Goal: Information Seeking & Learning: Check status

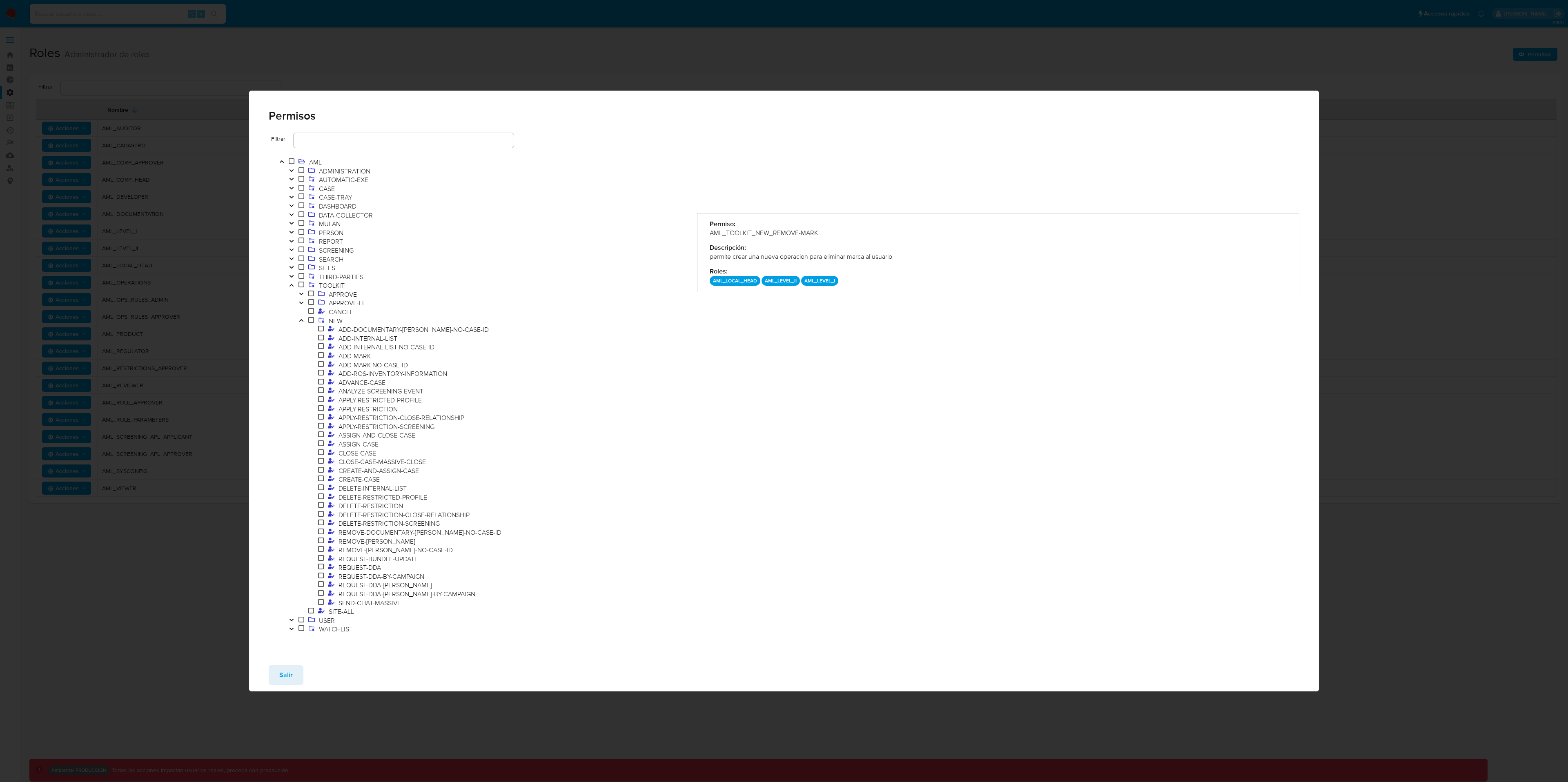
click at [277, 679] on button "Salir" at bounding box center [285, 675] width 35 height 19
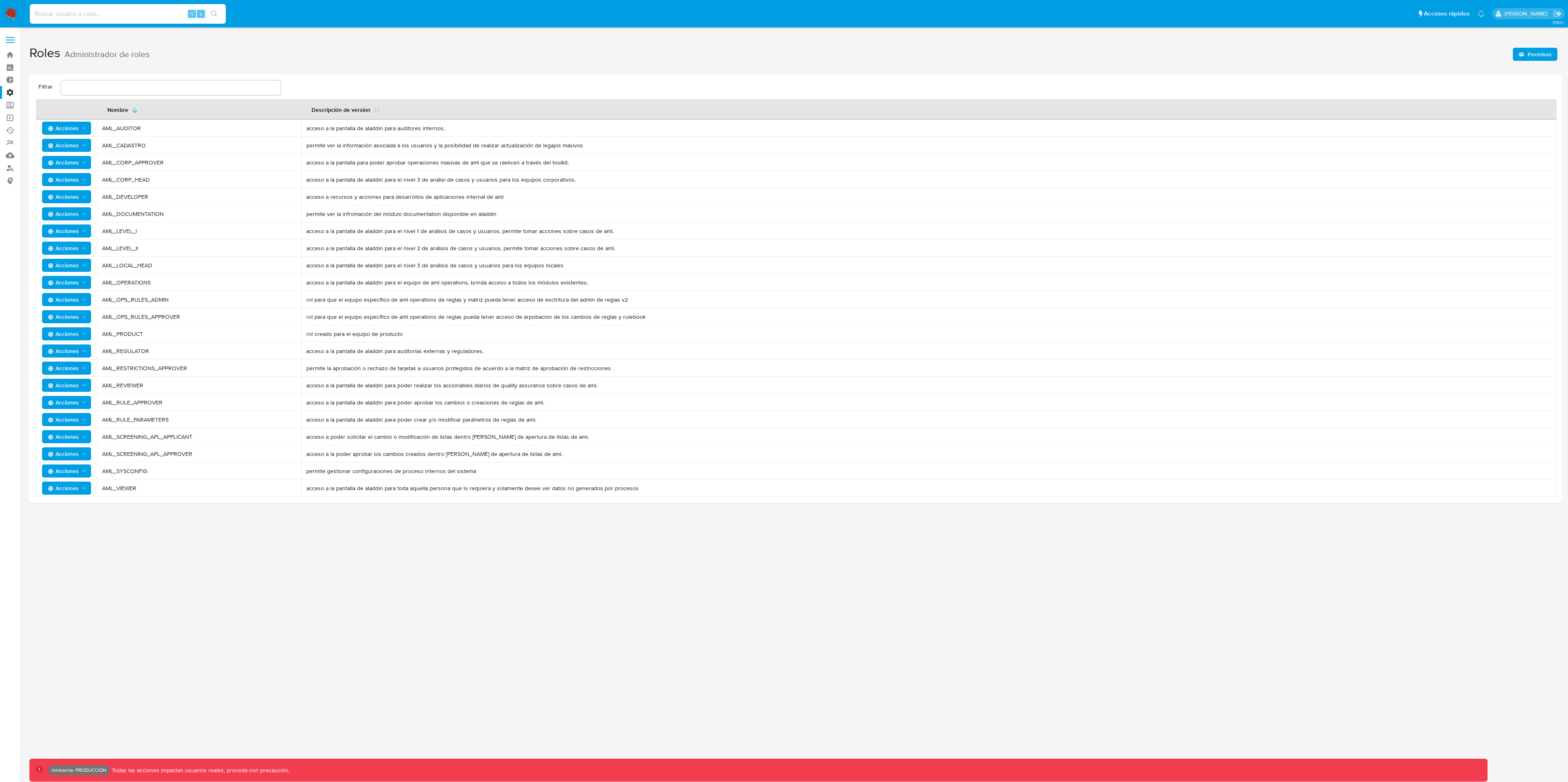
click at [152, 10] on input at bounding box center [128, 13] width 196 height 10
paste input "1388853577"
type input "1388853577"
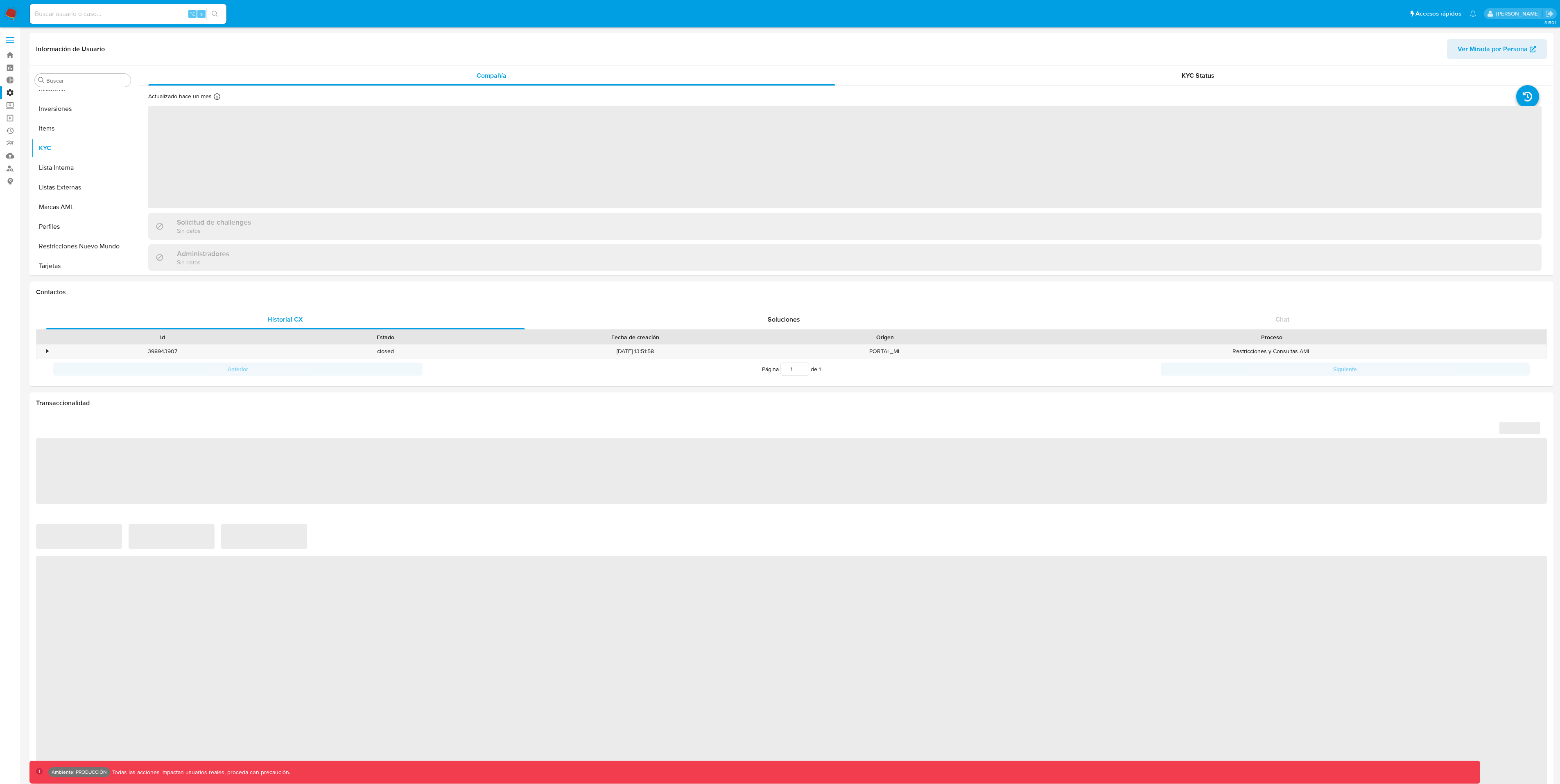
scroll to position [366, 0]
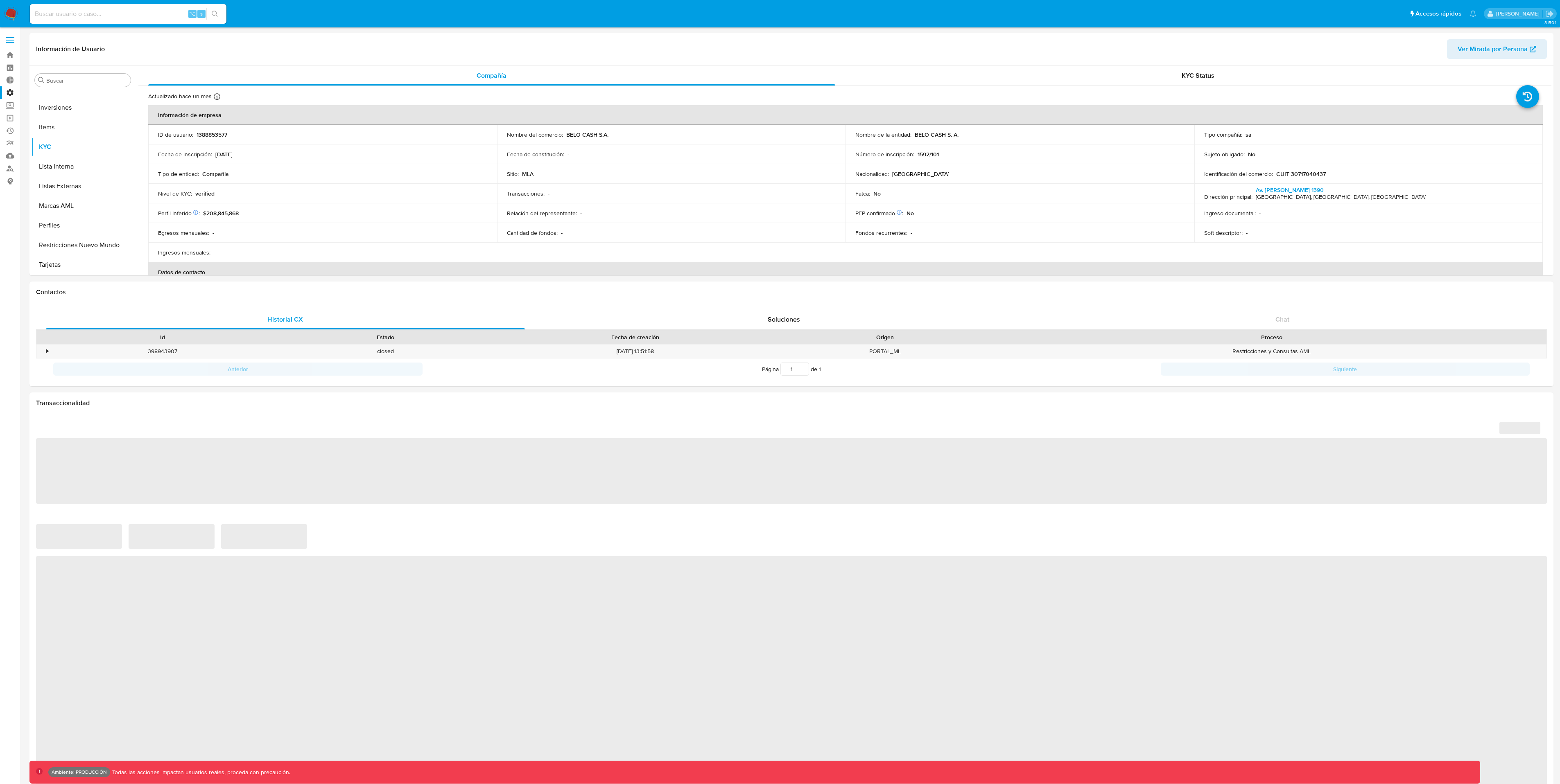
select select "10"
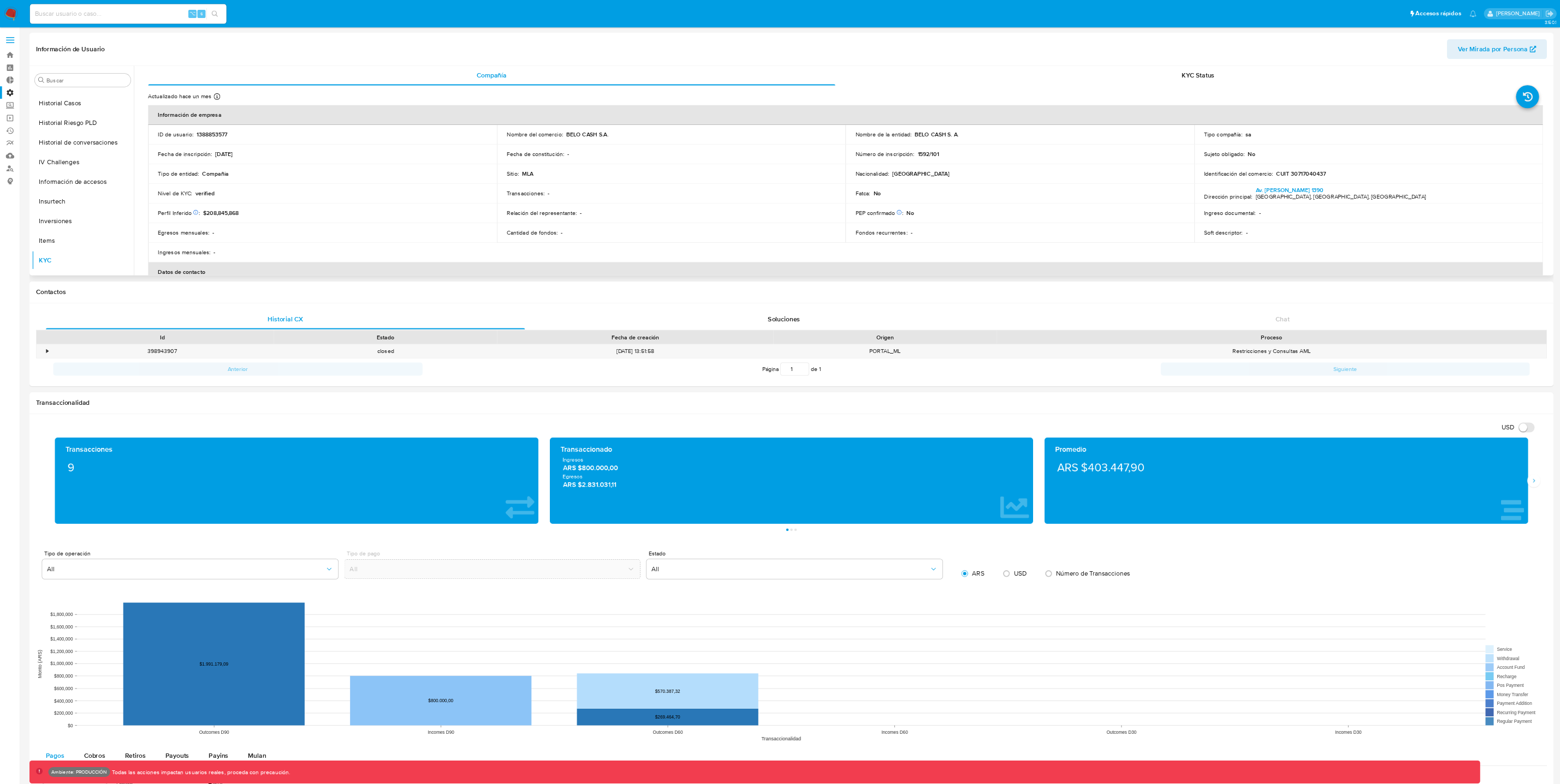
scroll to position [334, 0]
click at [127, 197] on button "Historial de conversaciones" at bounding box center [106, 192] width 128 height 26
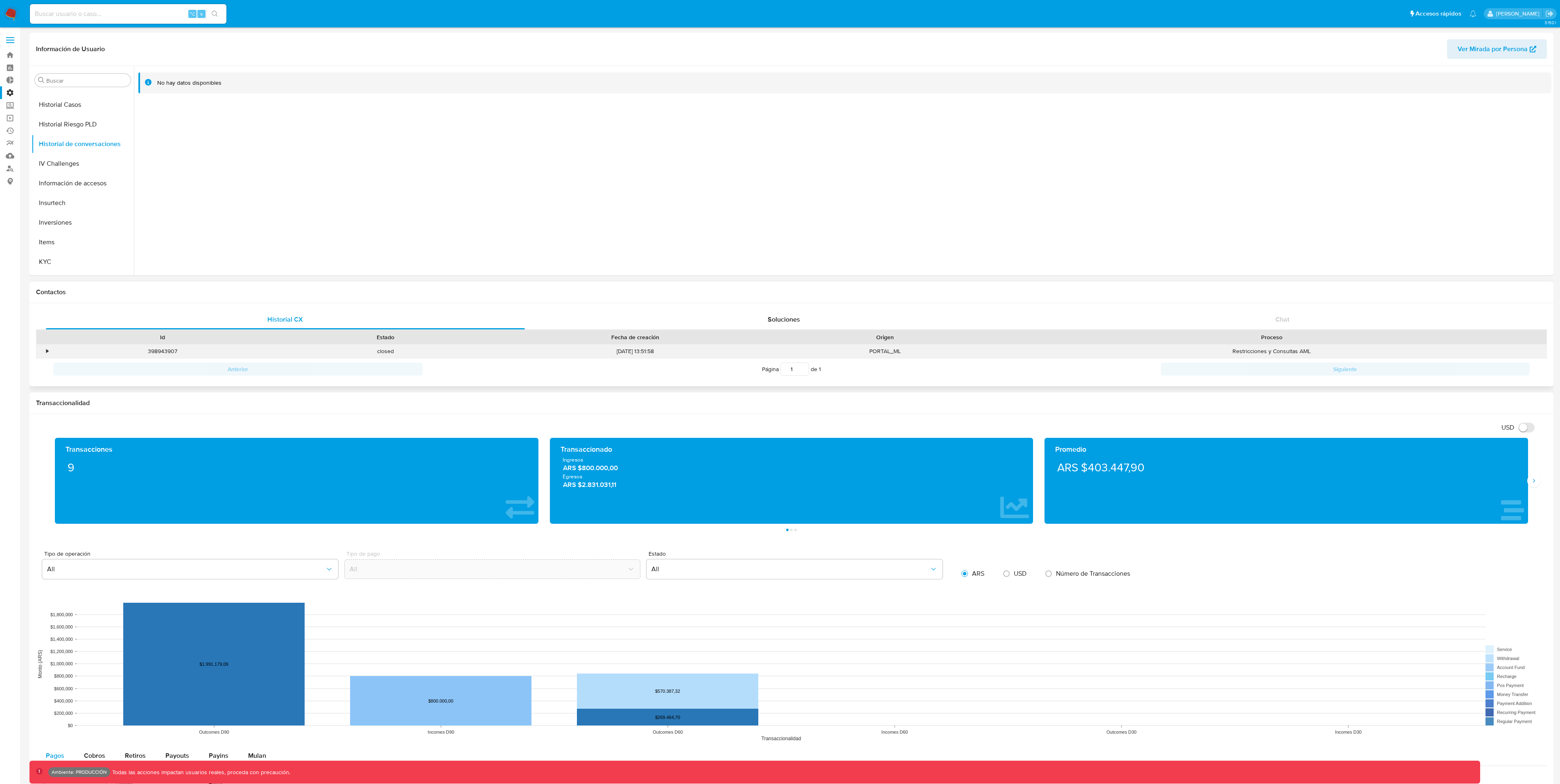
click at [46, 353] on div "•" at bounding box center [47, 351] width 2 height 8
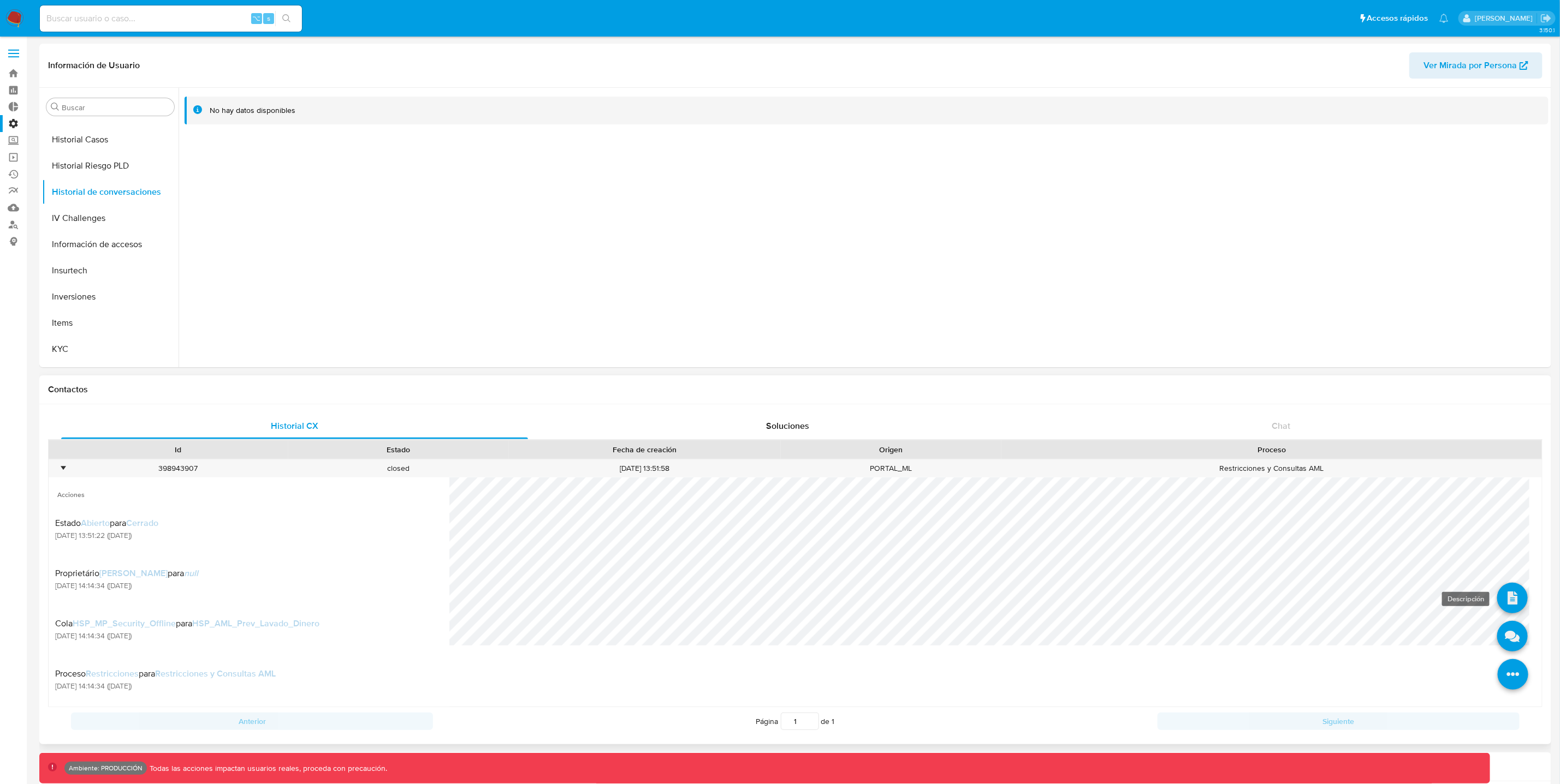
click at [1502, 595] on icon at bounding box center [1512, 598] width 31 height 31
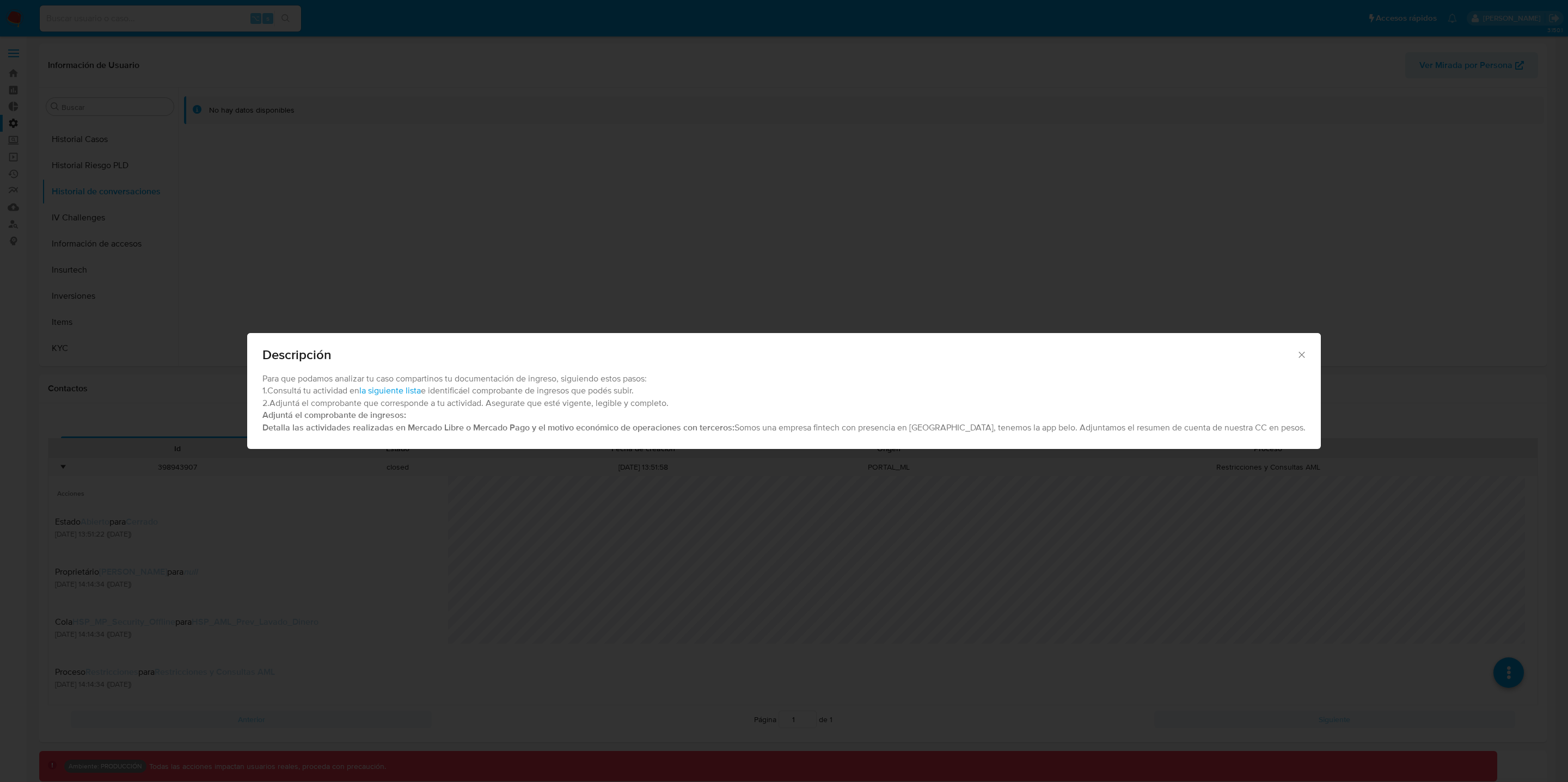
click at [1088, 600] on div "Descripción Para que podamos analizar tu caso compartinos tu documentación de i…" at bounding box center [784, 391] width 1568 height 782
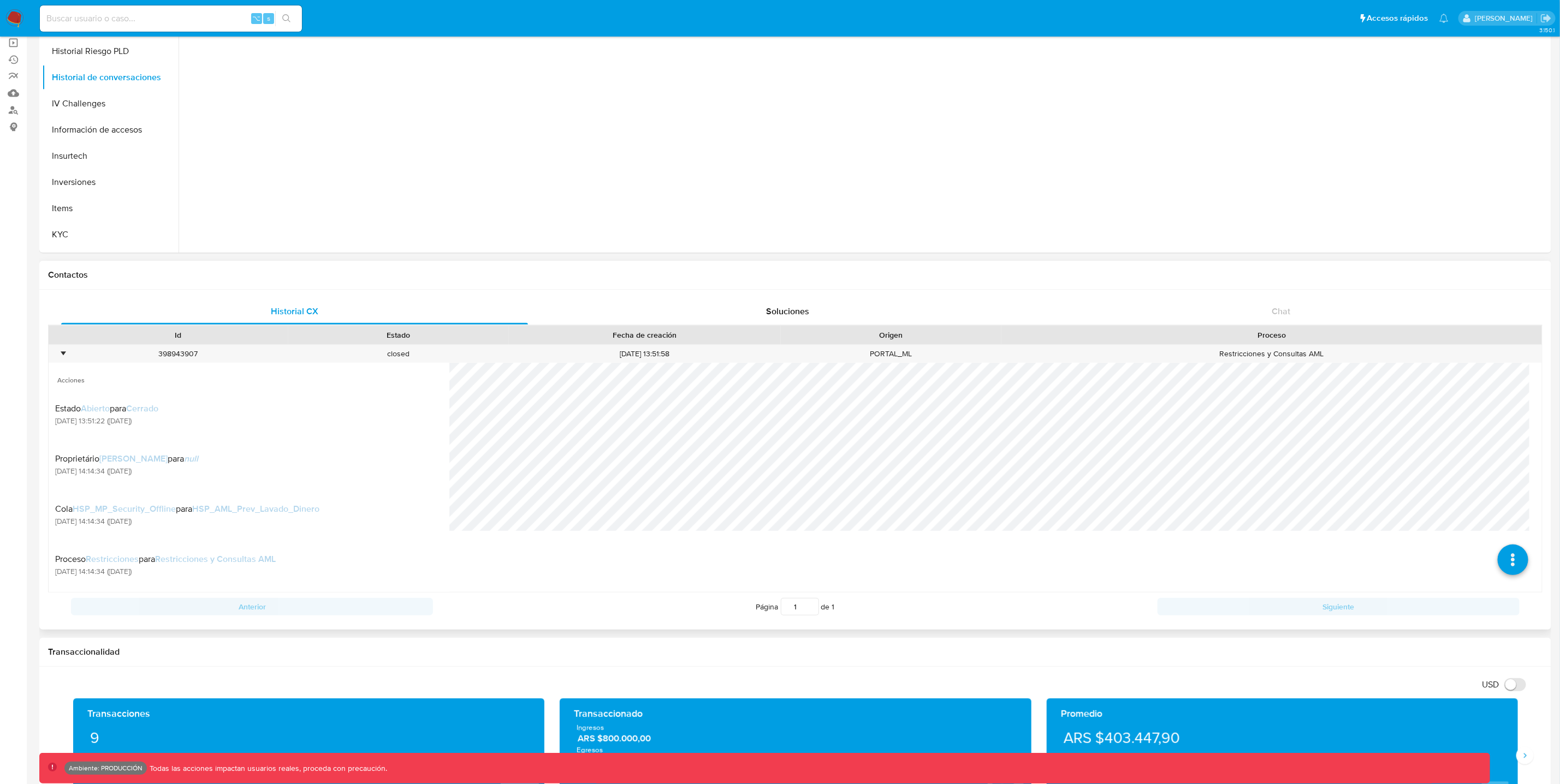
scroll to position [114, 0]
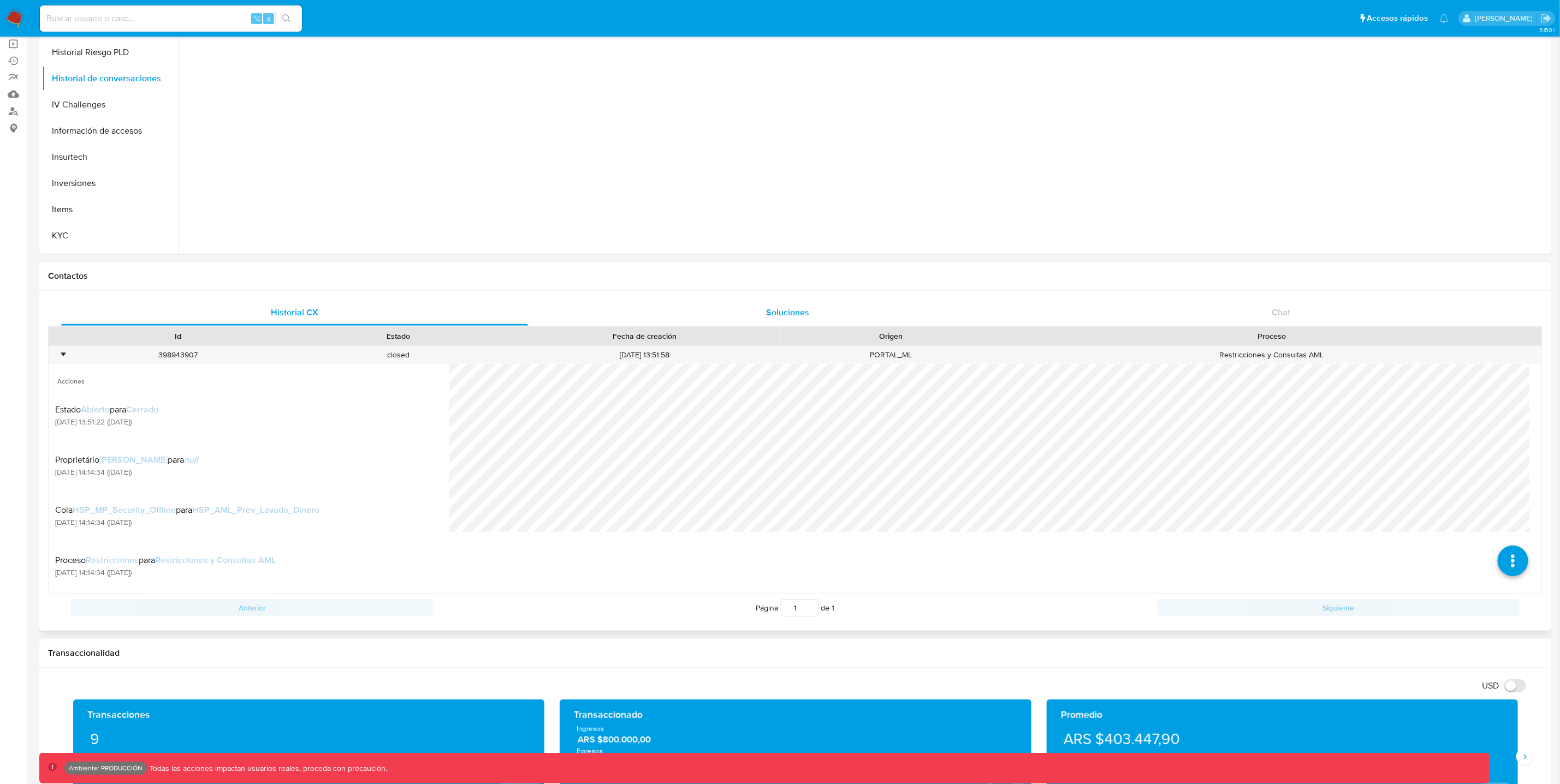
click at [803, 307] on span "Soluciones" at bounding box center [787, 311] width 43 height 12
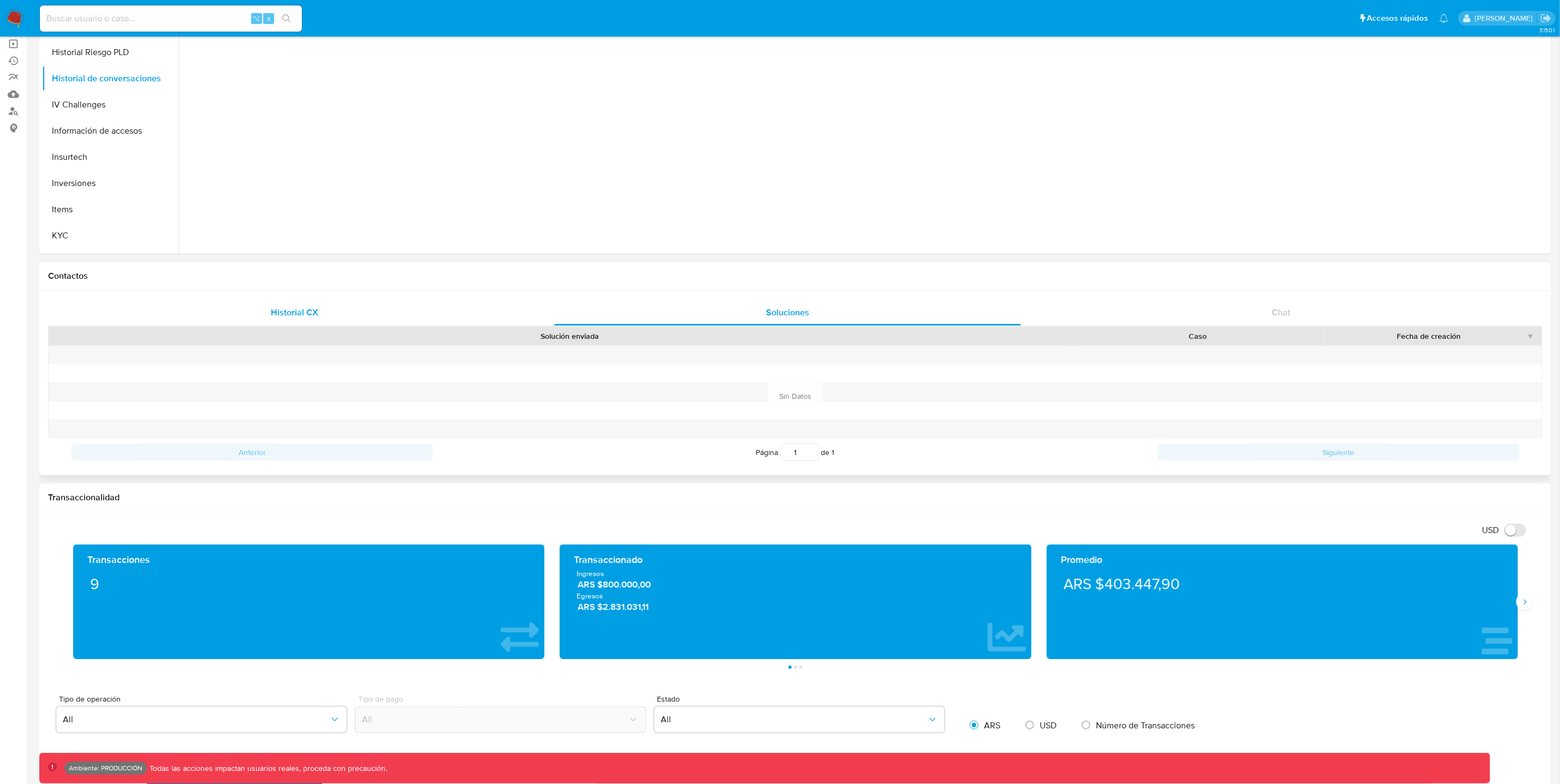
click at [261, 309] on div "Historial CX" at bounding box center [295, 312] width 467 height 26
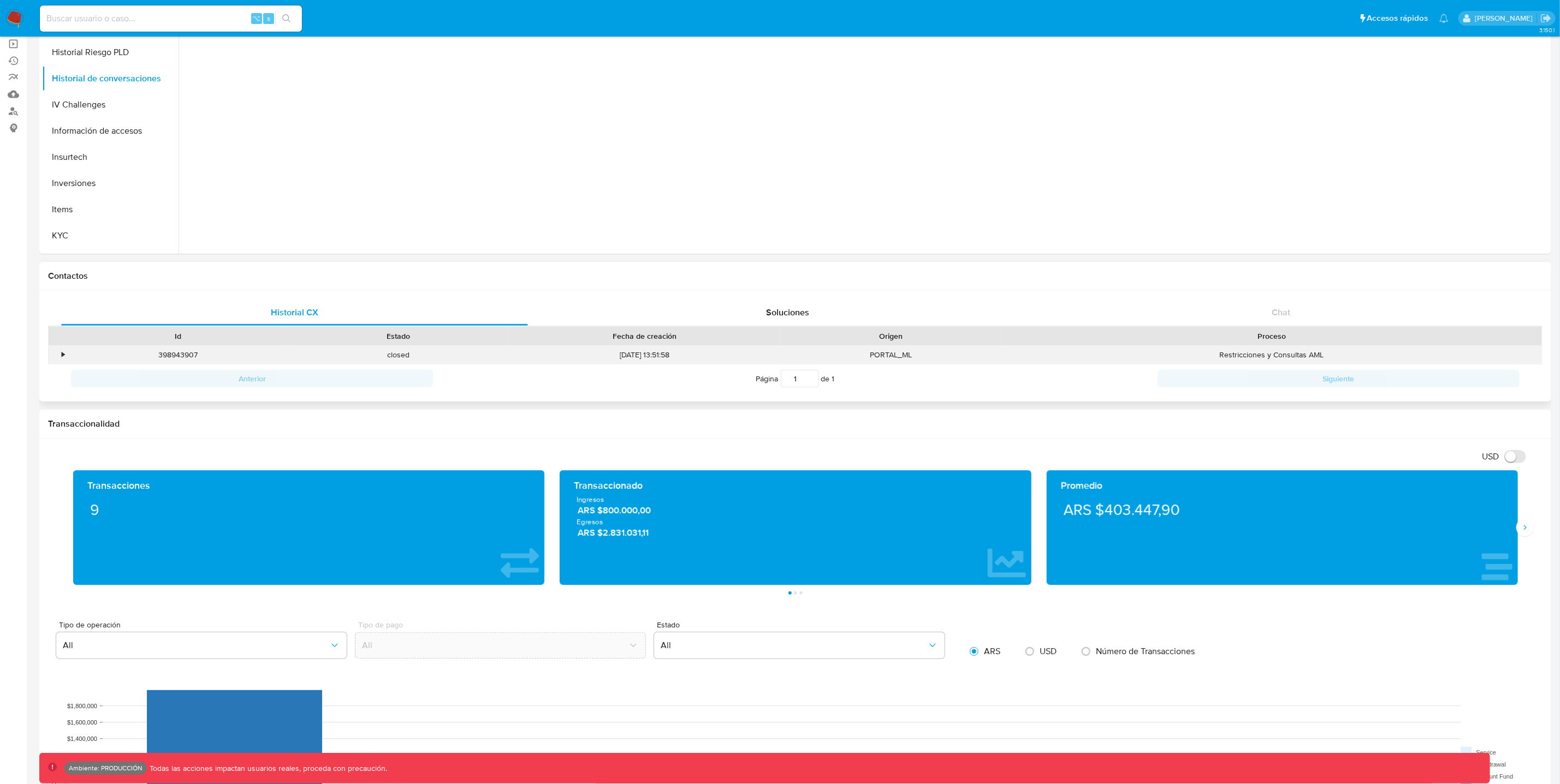
click at [62, 355] on div "•" at bounding box center [63, 355] width 2 height 11
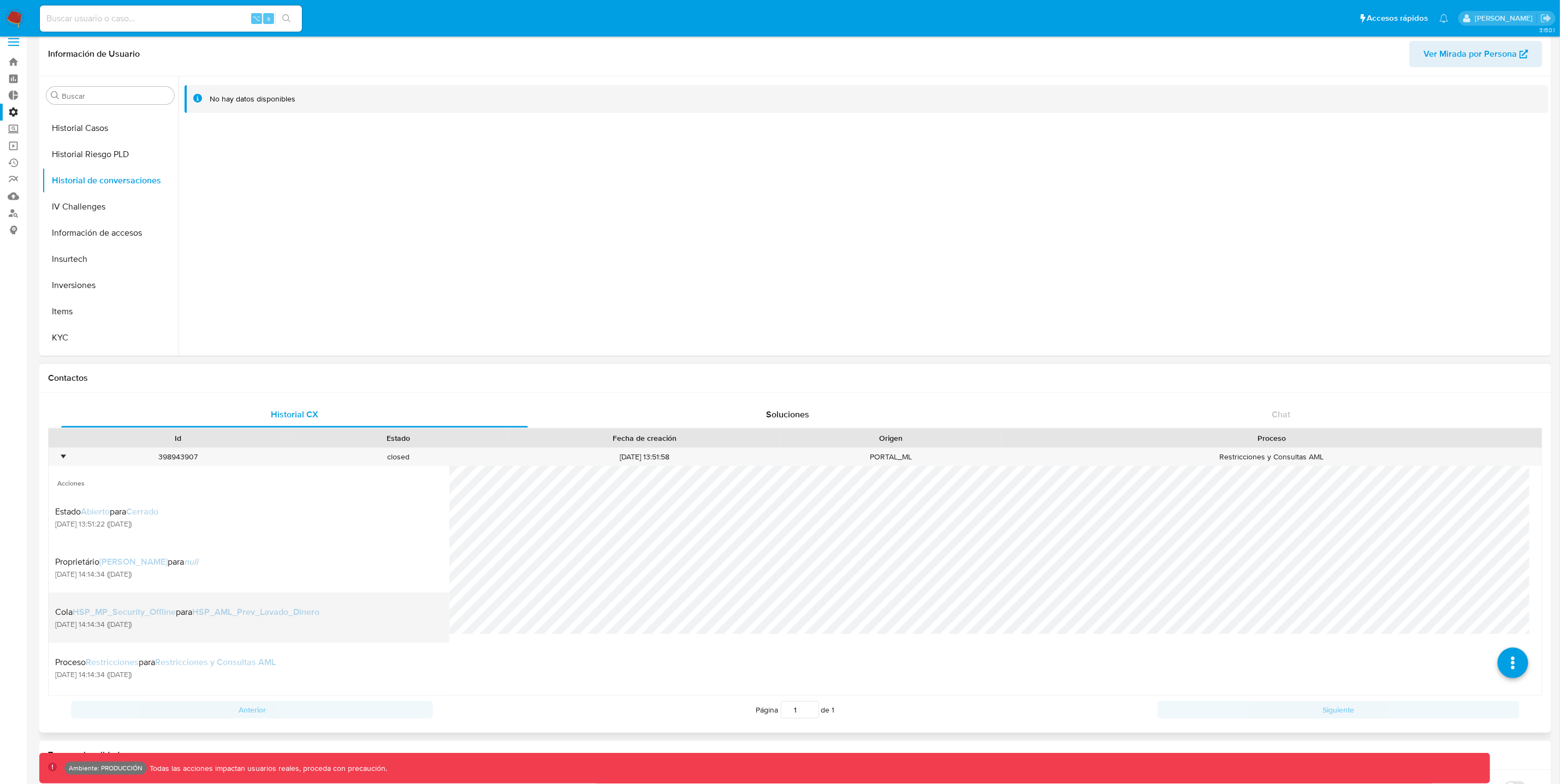
scroll to position [0, 0]
